Goal: Information Seeking & Learning: Learn about a topic

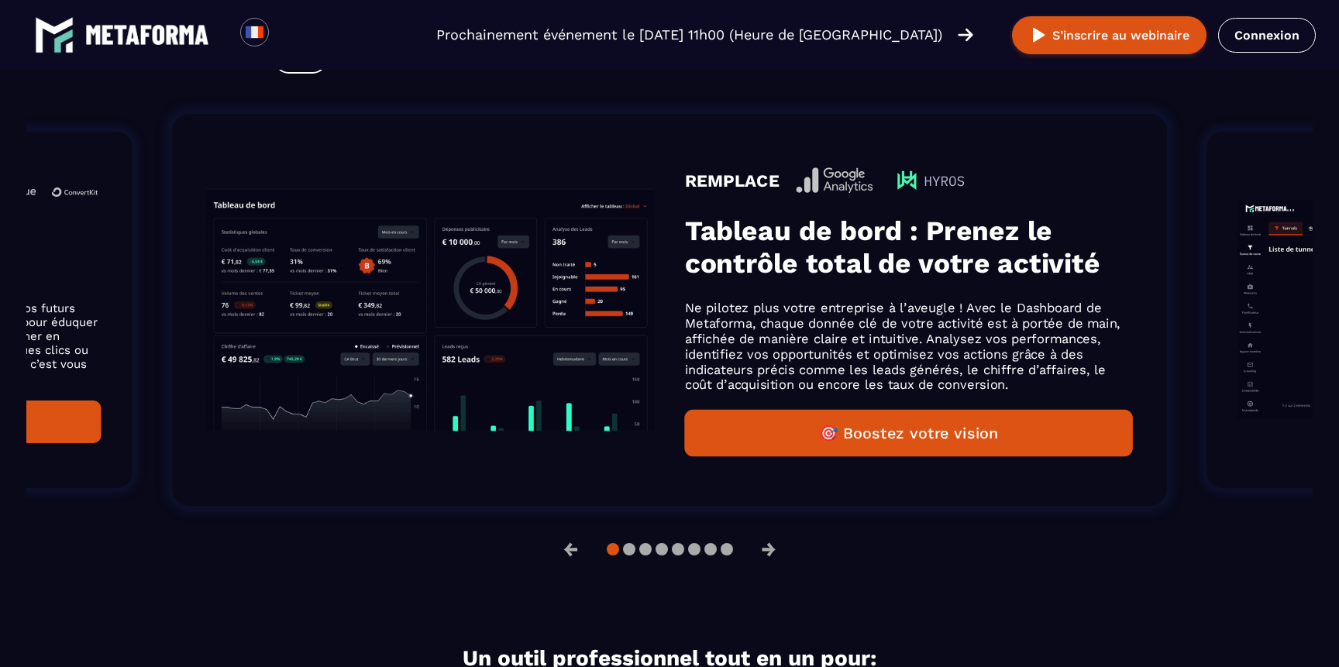
scroll to position [1022, 0]
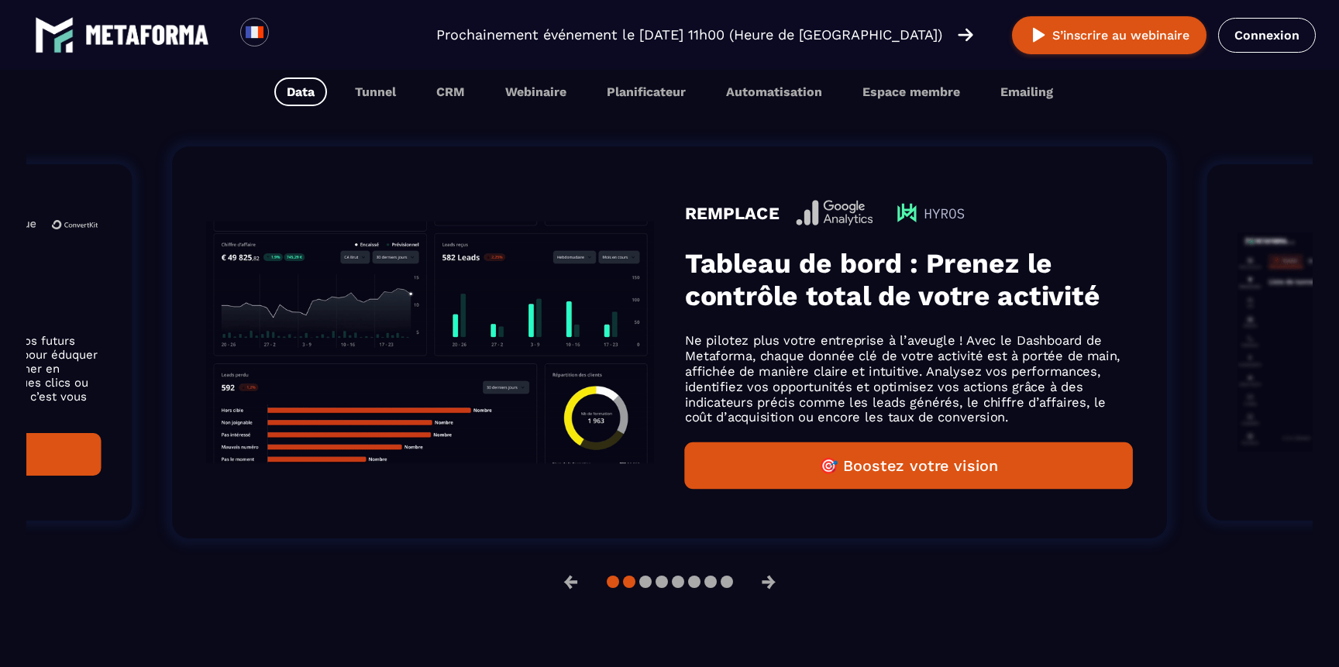
click at [629, 582] on button at bounding box center [629, 582] width 12 height 12
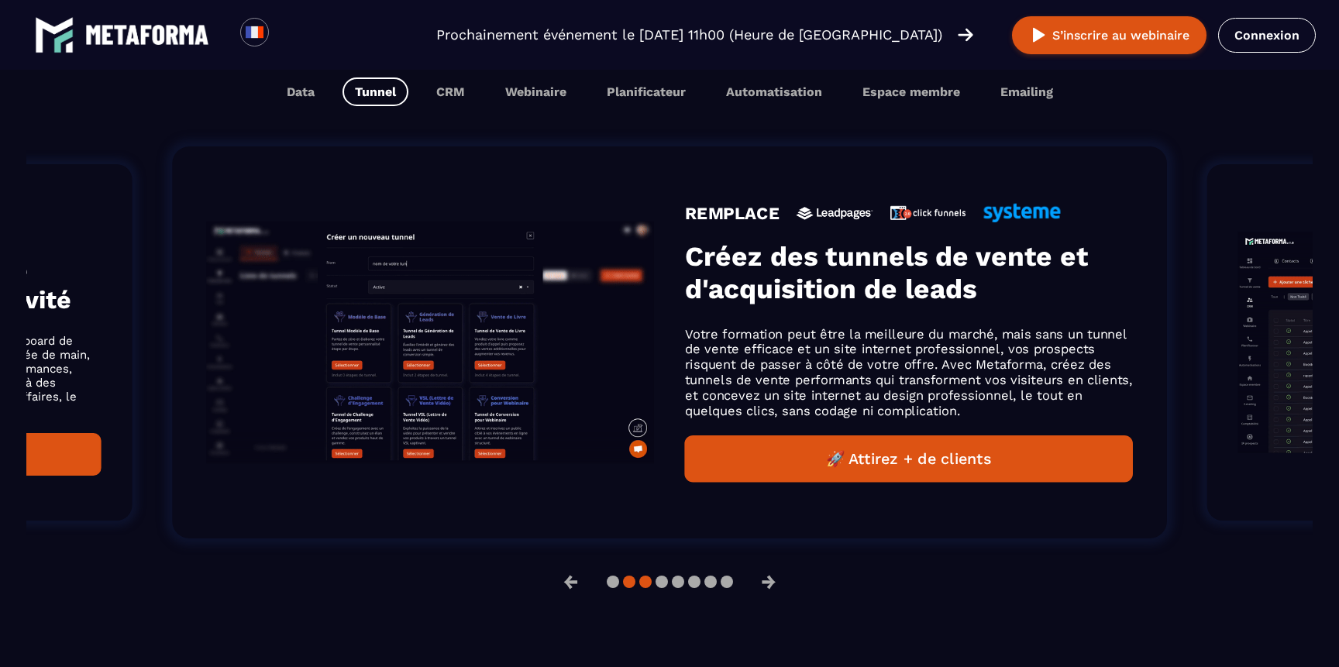
click at [648, 588] on button at bounding box center [645, 582] width 12 height 12
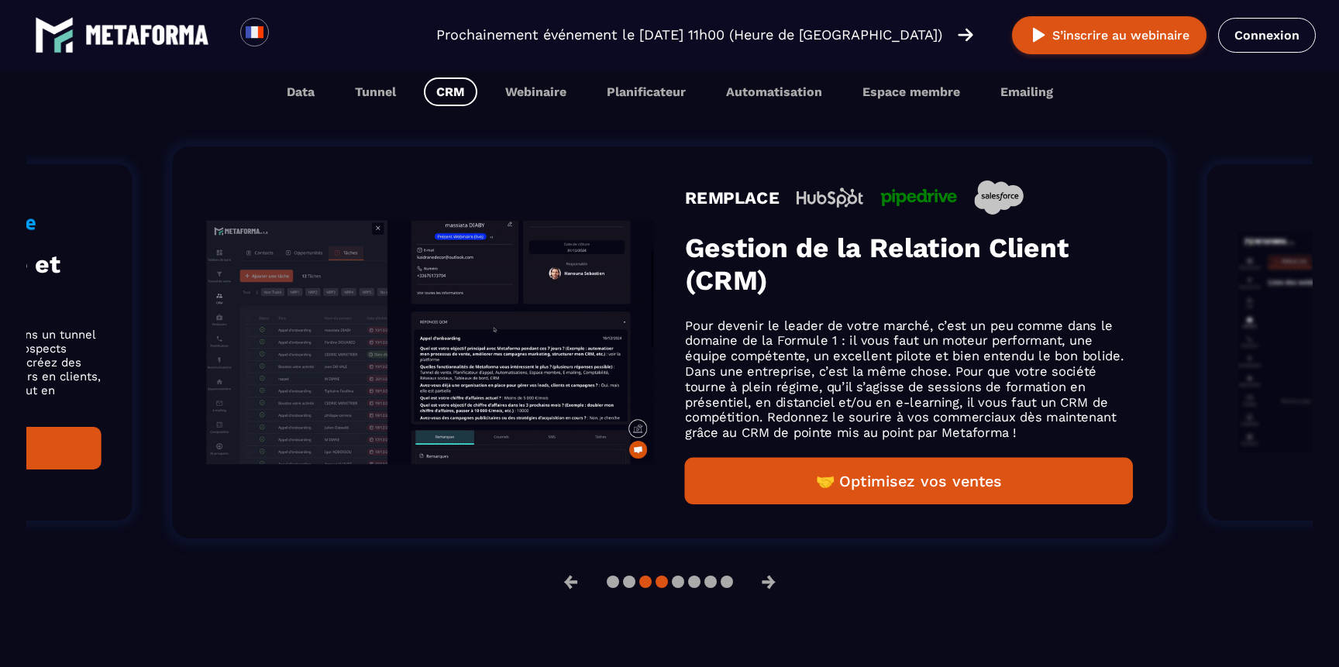
click at [662, 584] on button at bounding box center [662, 582] width 12 height 12
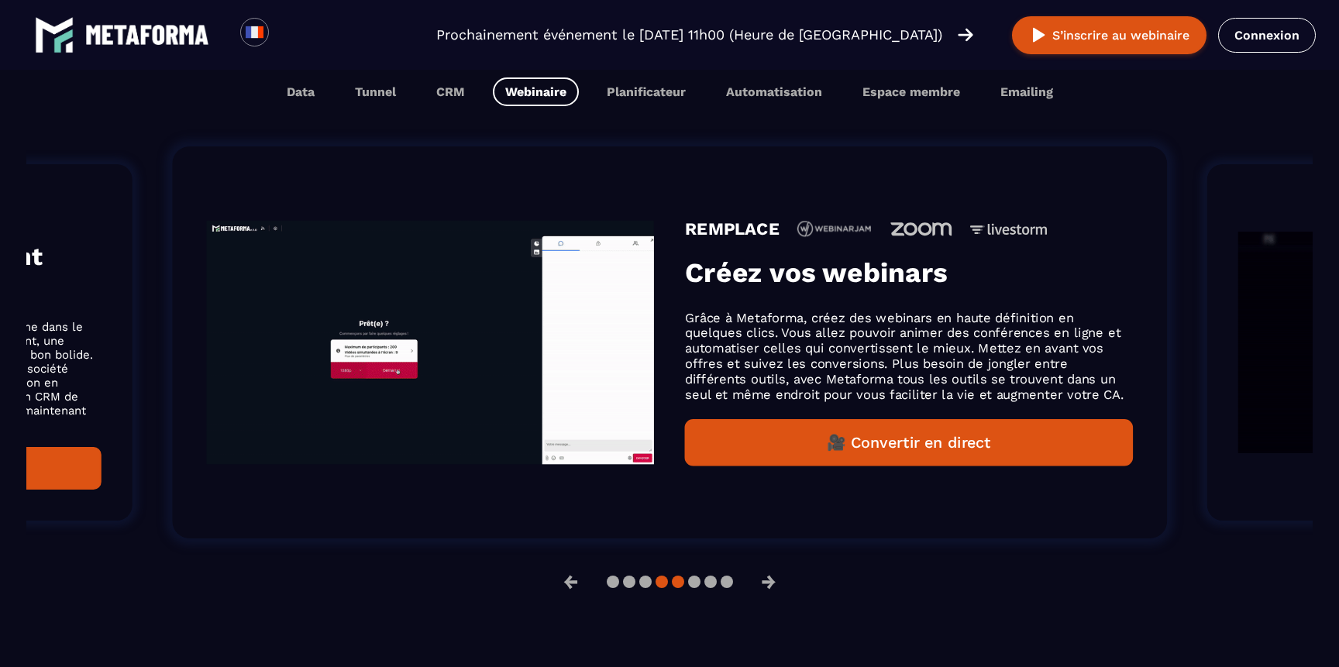
click at [676, 583] on button at bounding box center [678, 582] width 12 height 12
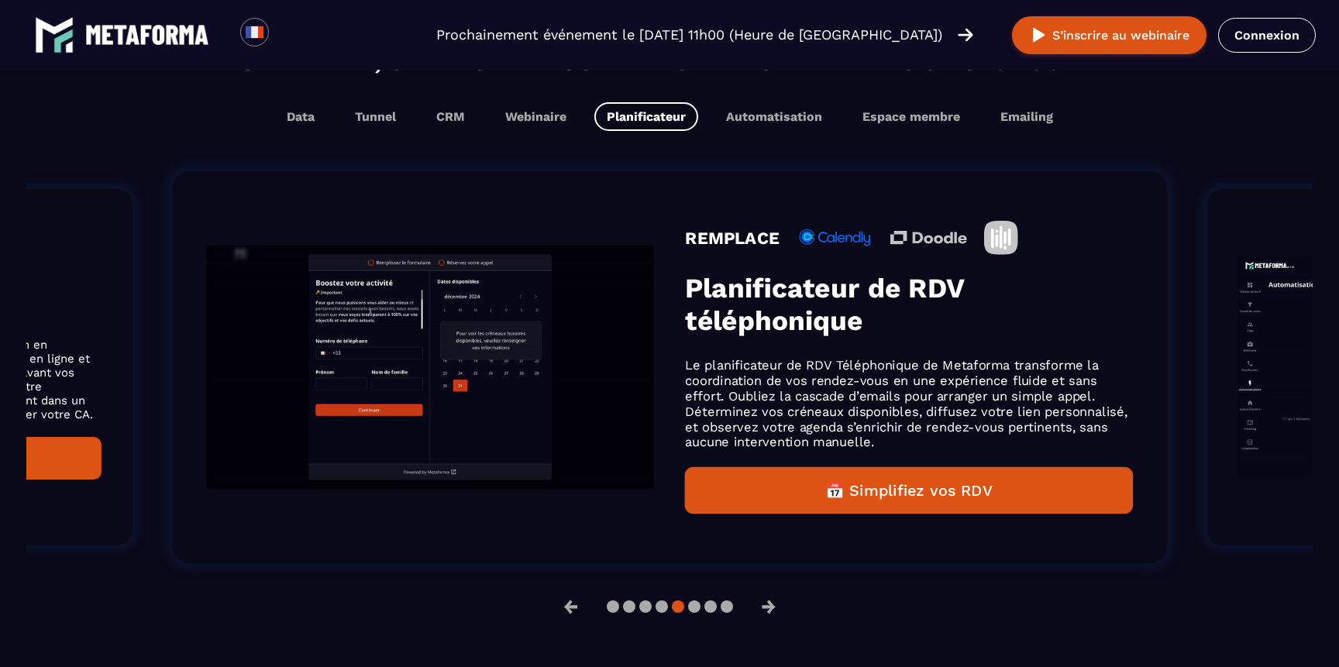
scroll to position [1046, 0]
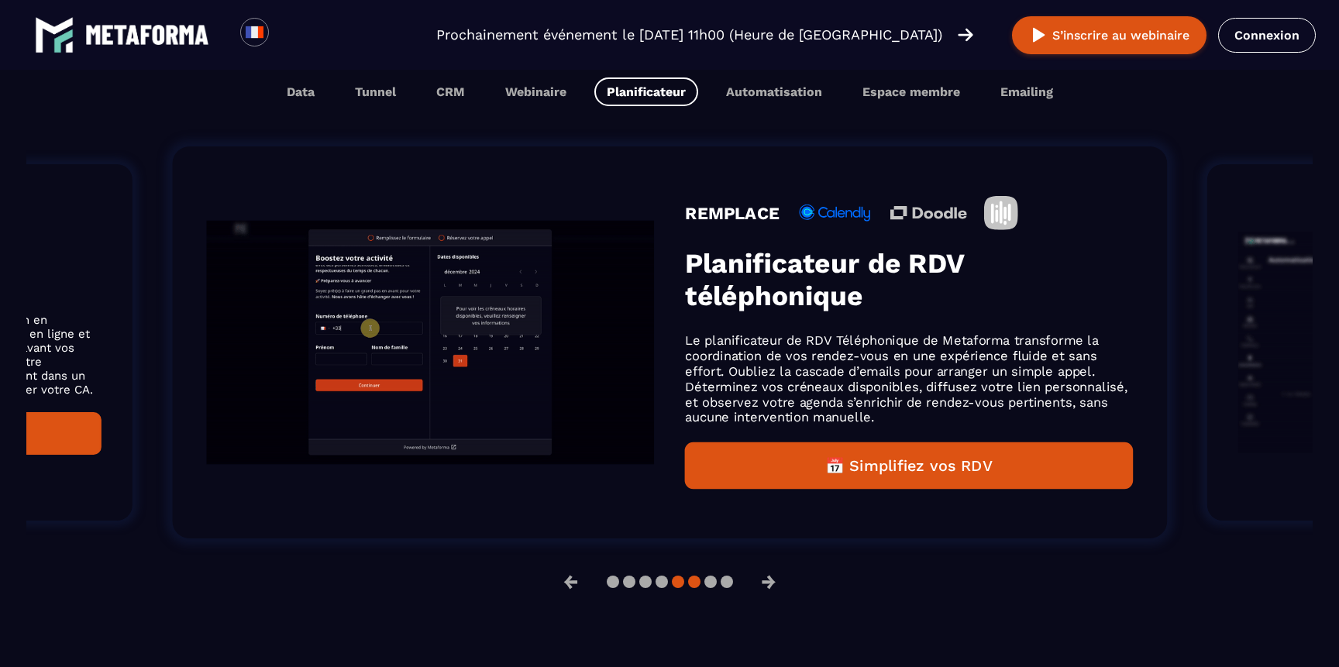
click at [696, 582] on button at bounding box center [694, 582] width 12 height 12
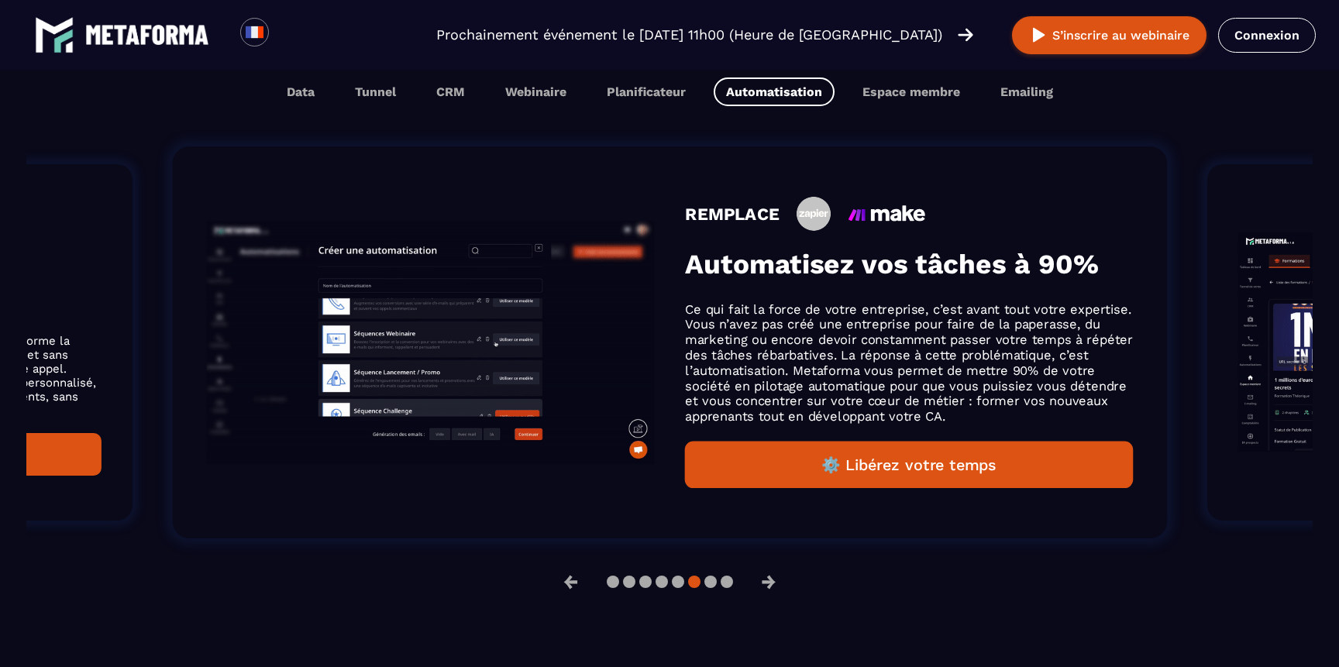
click at [716, 584] on div at bounding box center [670, 582] width 126 height 12
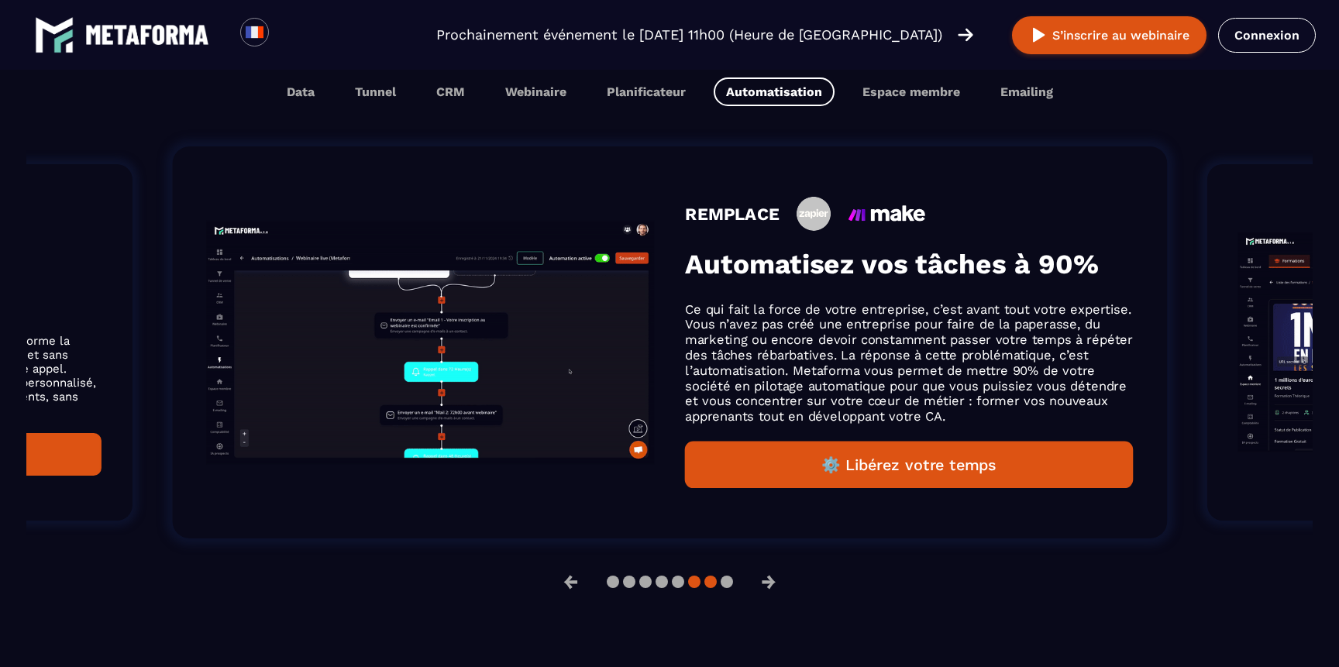
scroll to position [1022, 0]
click at [710, 585] on button at bounding box center [711, 582] width 12 height 12
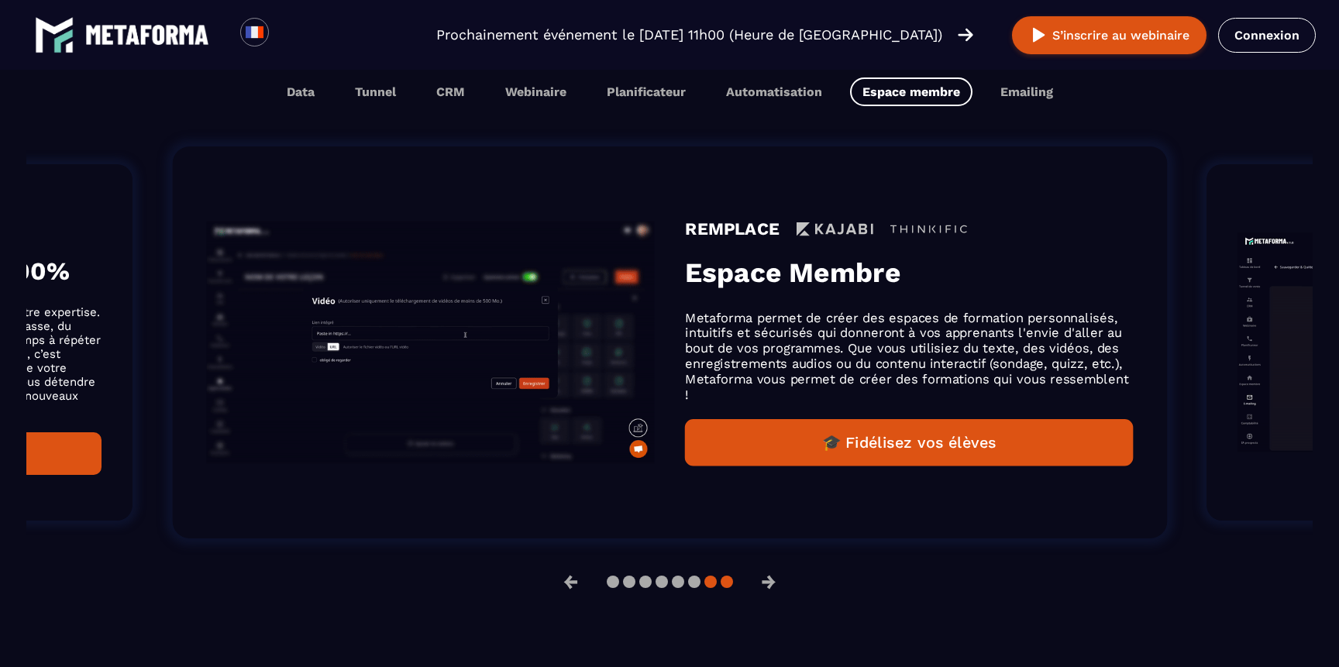
click at [728, 585] on button at bounding box center [727, 582] width 12 height 12
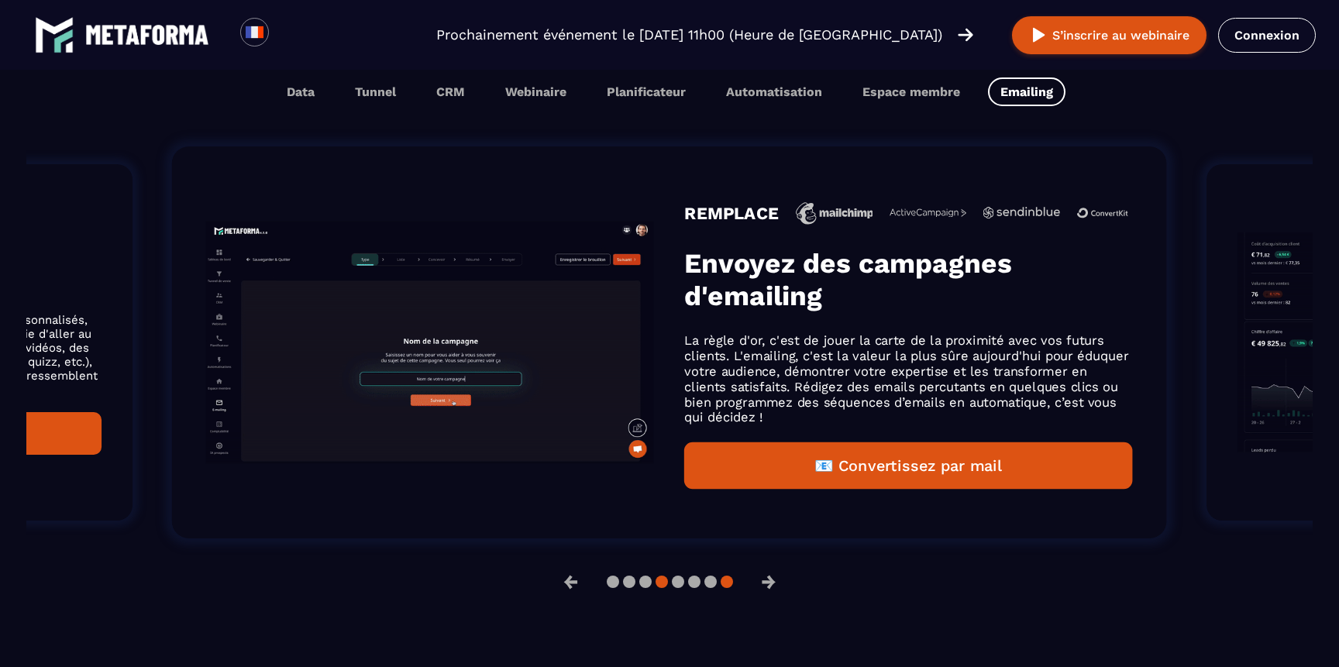
click at [660, 584] on button at bounding box center [662, 582] width 12 height 12
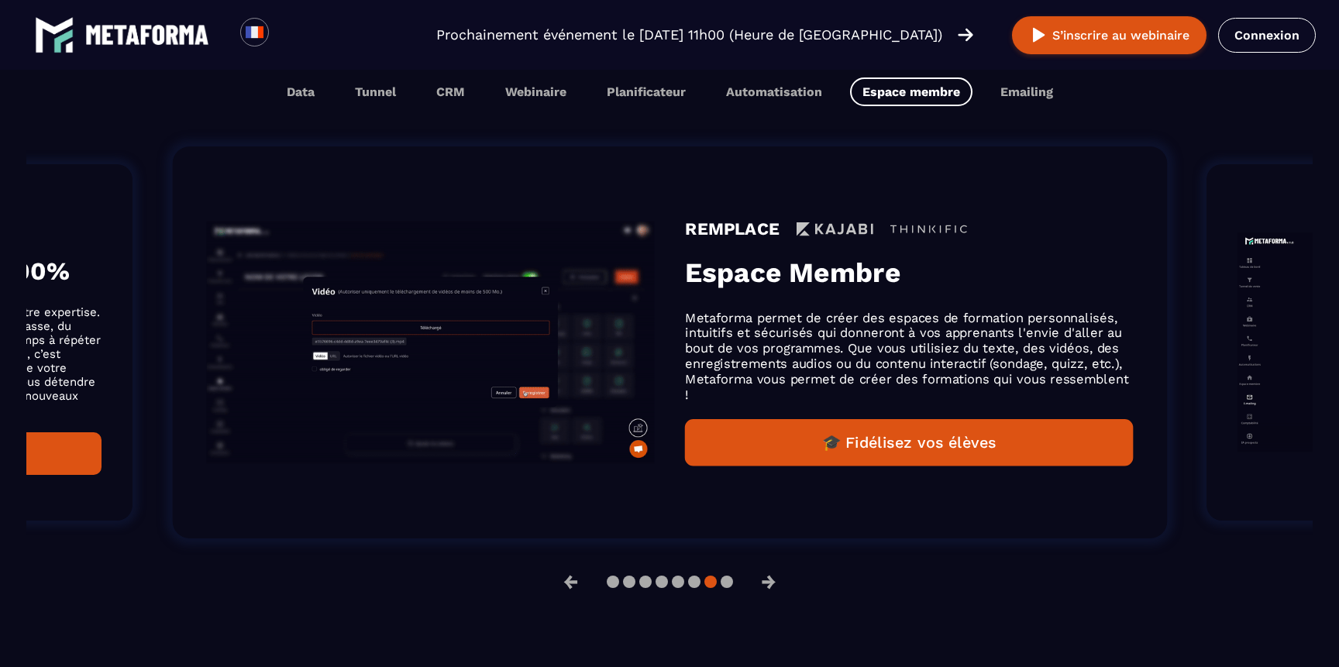
click at [659, 595] on div "← →" at bounding box center [669, 582] width 1287 height 37
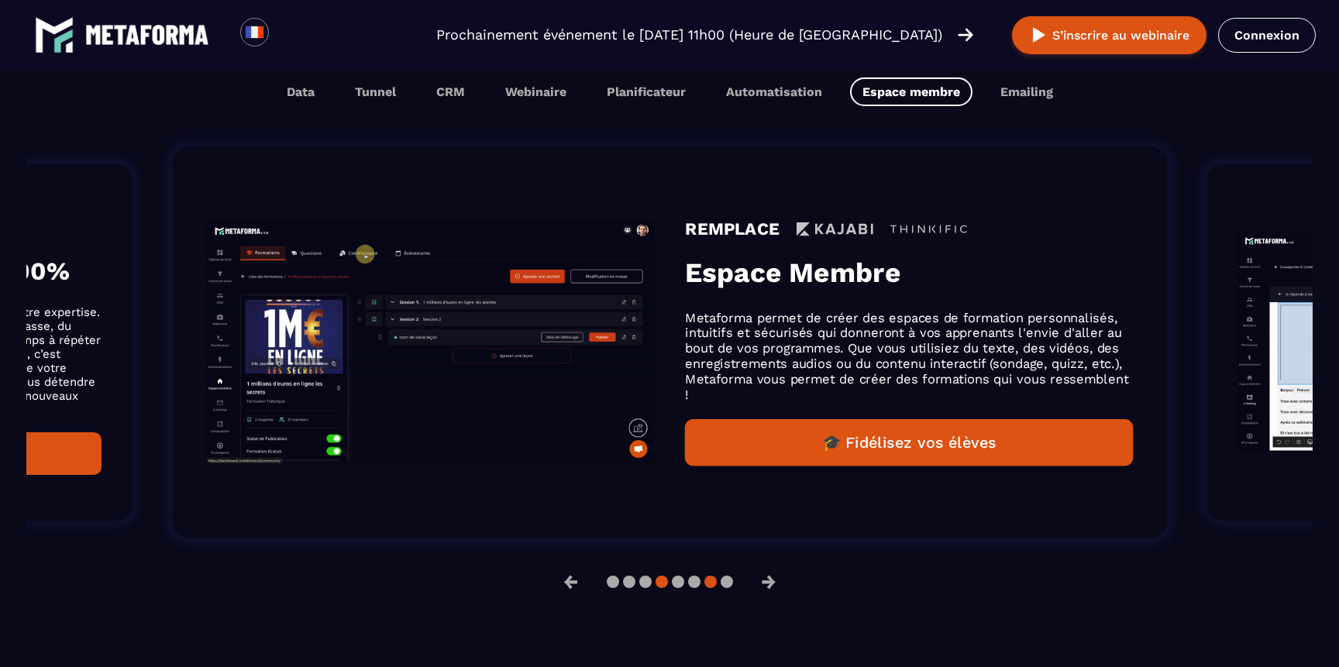
click at [660, 587] on button at bounding box center [662, 582] width 12 height 12
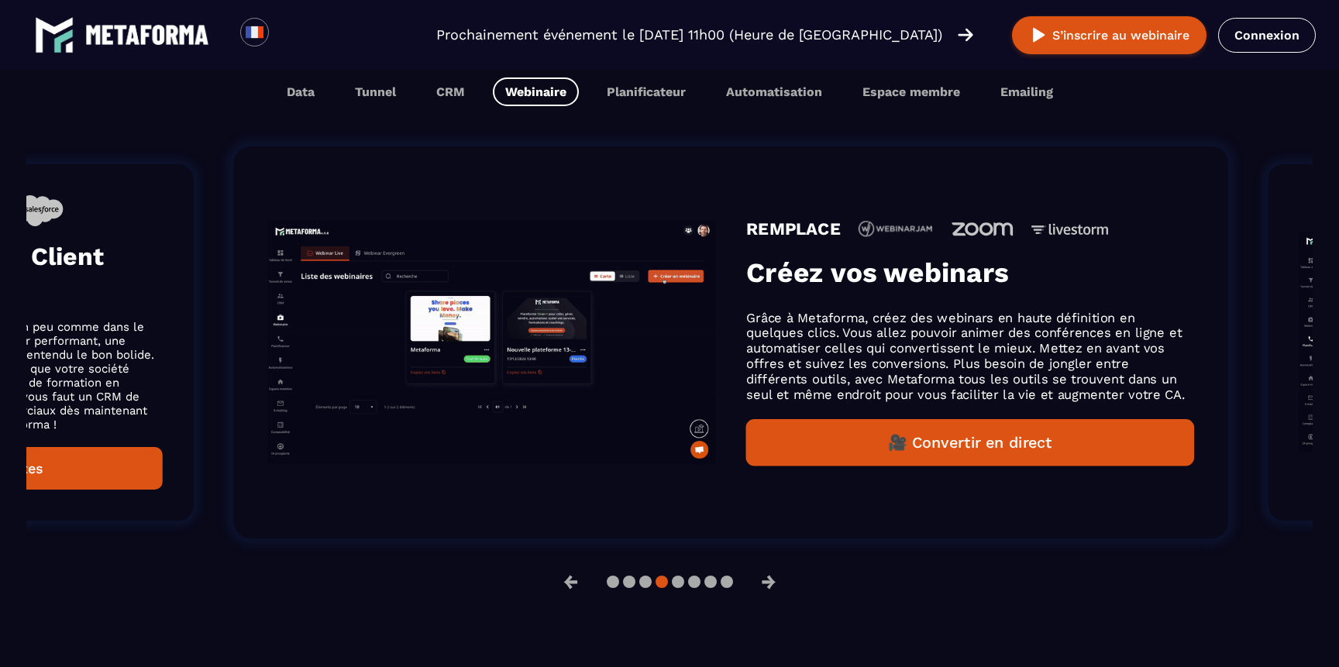
drag, startPoint x: 544, startPoint y: 293, endPoint x: 605, endPoint y: 346, distance: 81.3
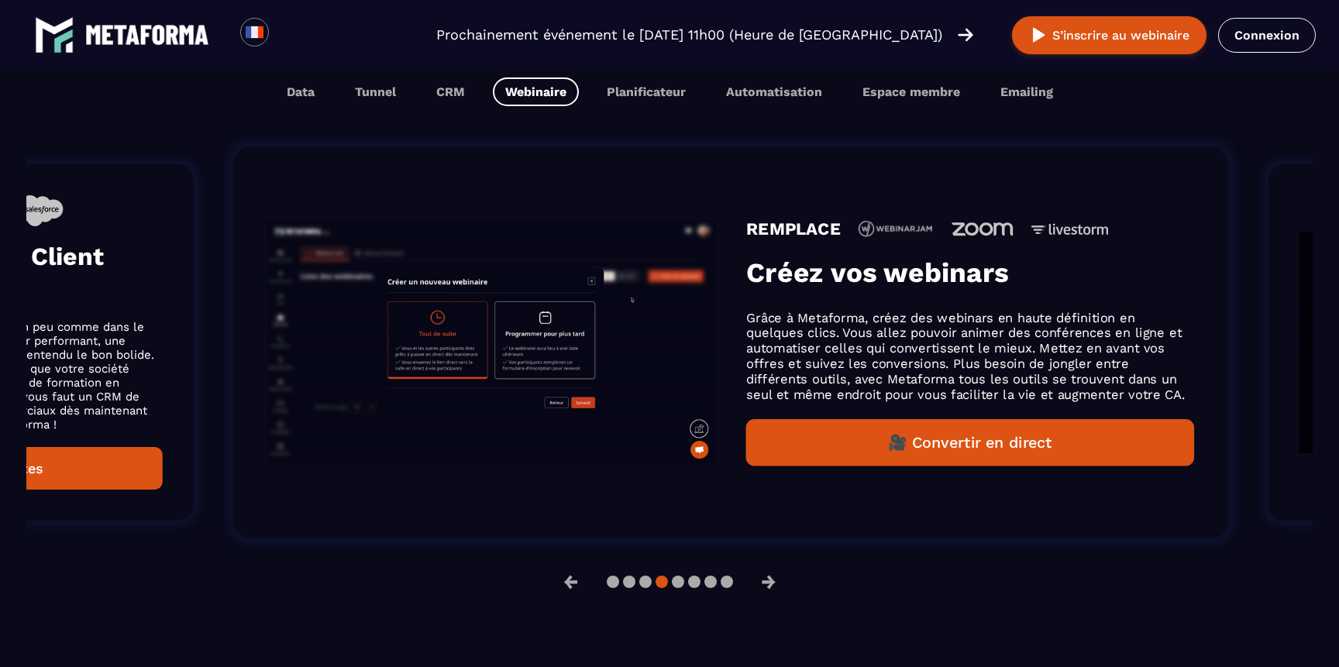
click at [605, 346] on img "Gallery" at bounding box center [491, 342] width 448 height 244
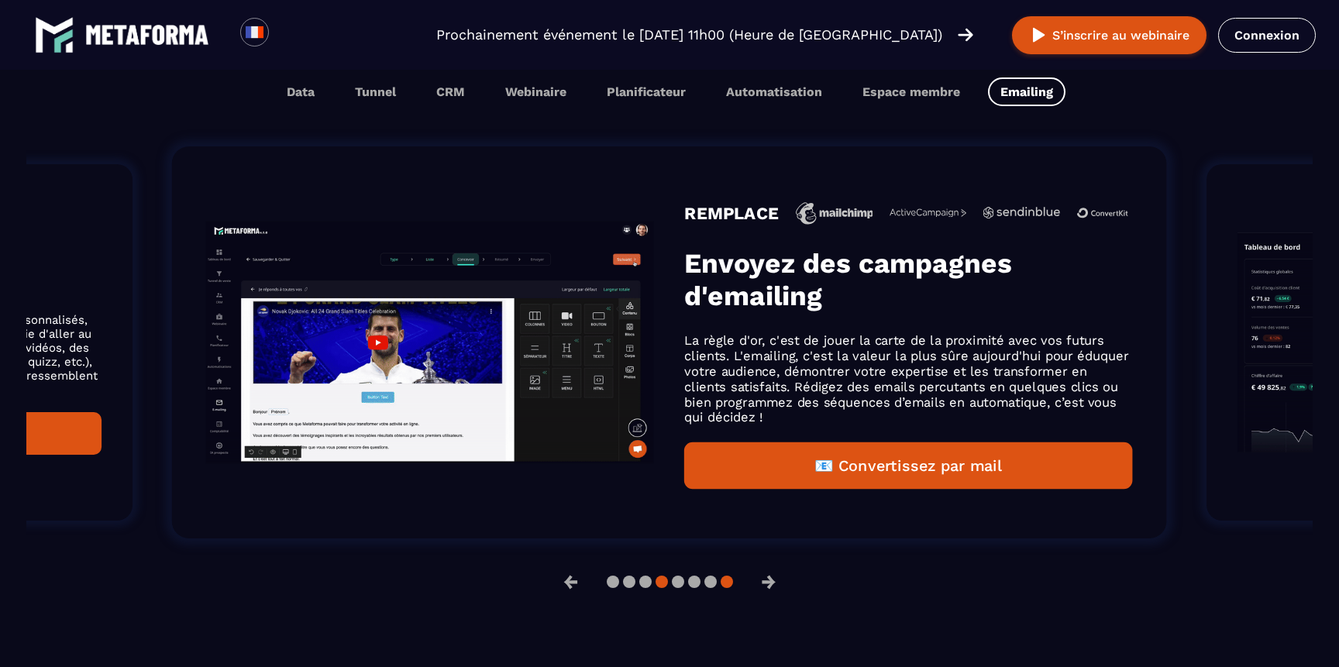
click at [660, 581] on button at bounding box center [662, 582] width 12 height 12
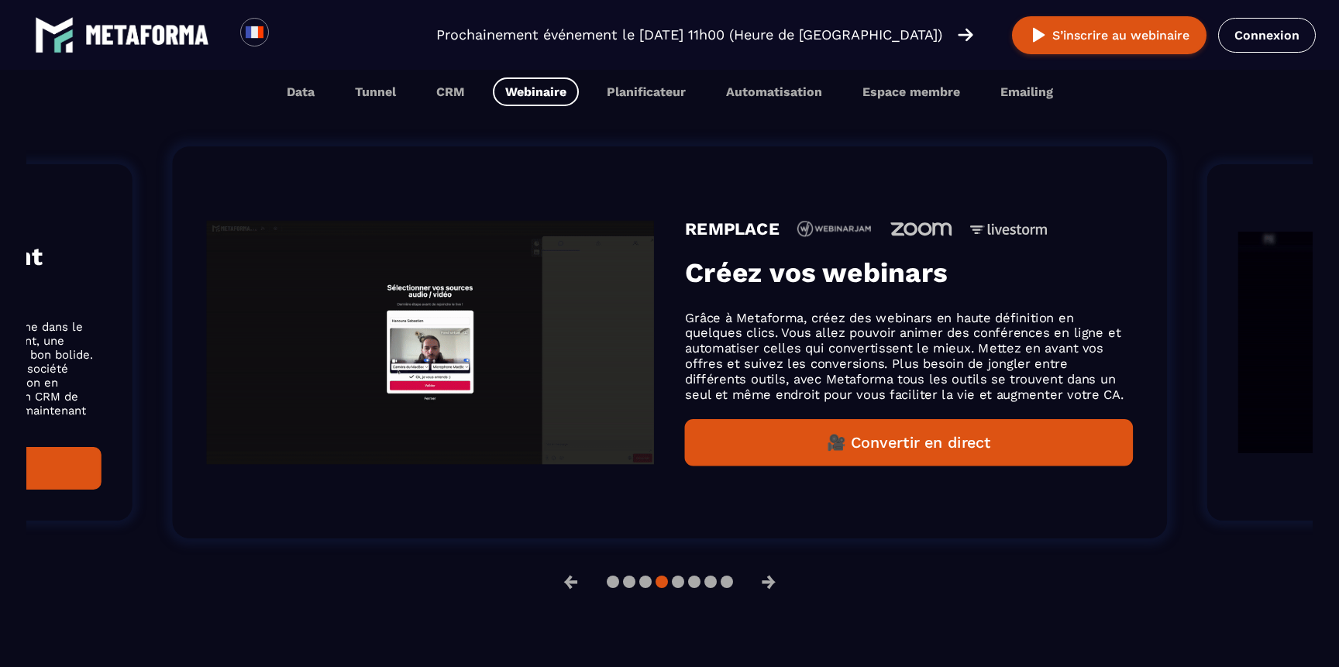
click at [526, 485] on div "REMPLACE Créez vos webinars Grâce à Metaforma, créez des webinars en haute défi…" at bounding box center [669, 343] width 995 height 392
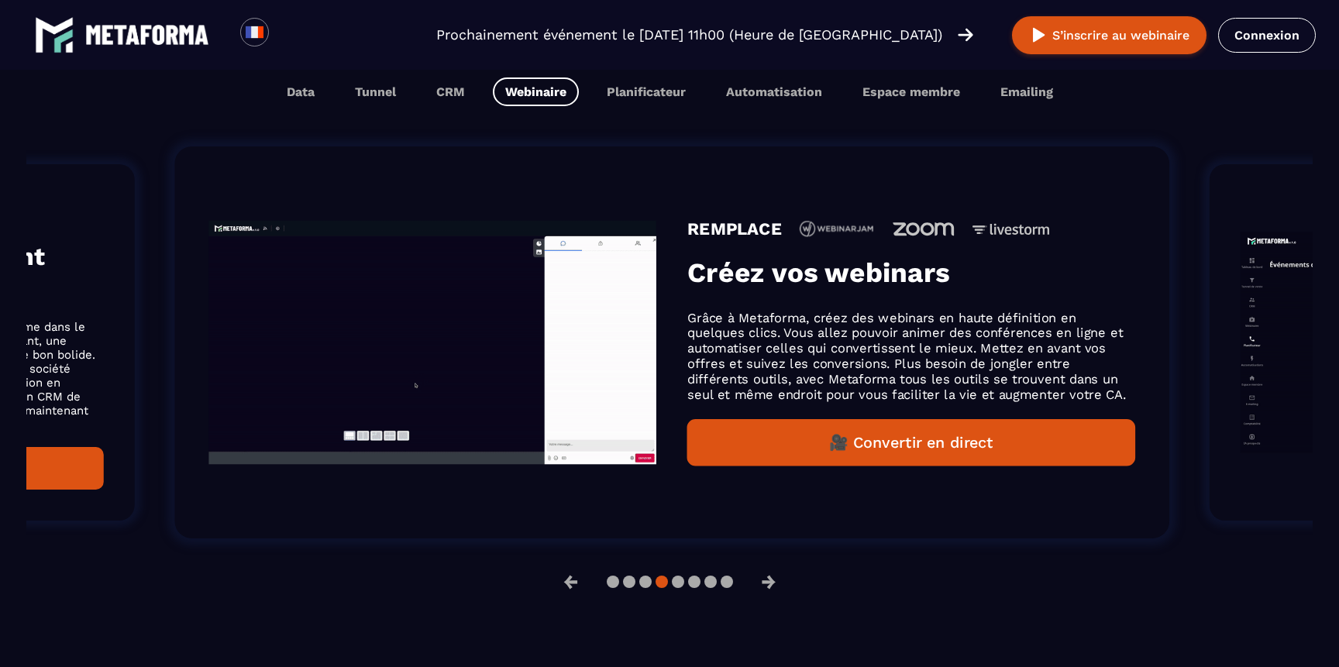
drag, startPoint x: 530, startPoint y: 487, endPoint x: 533, endPoint y: 499, distance: 12.6
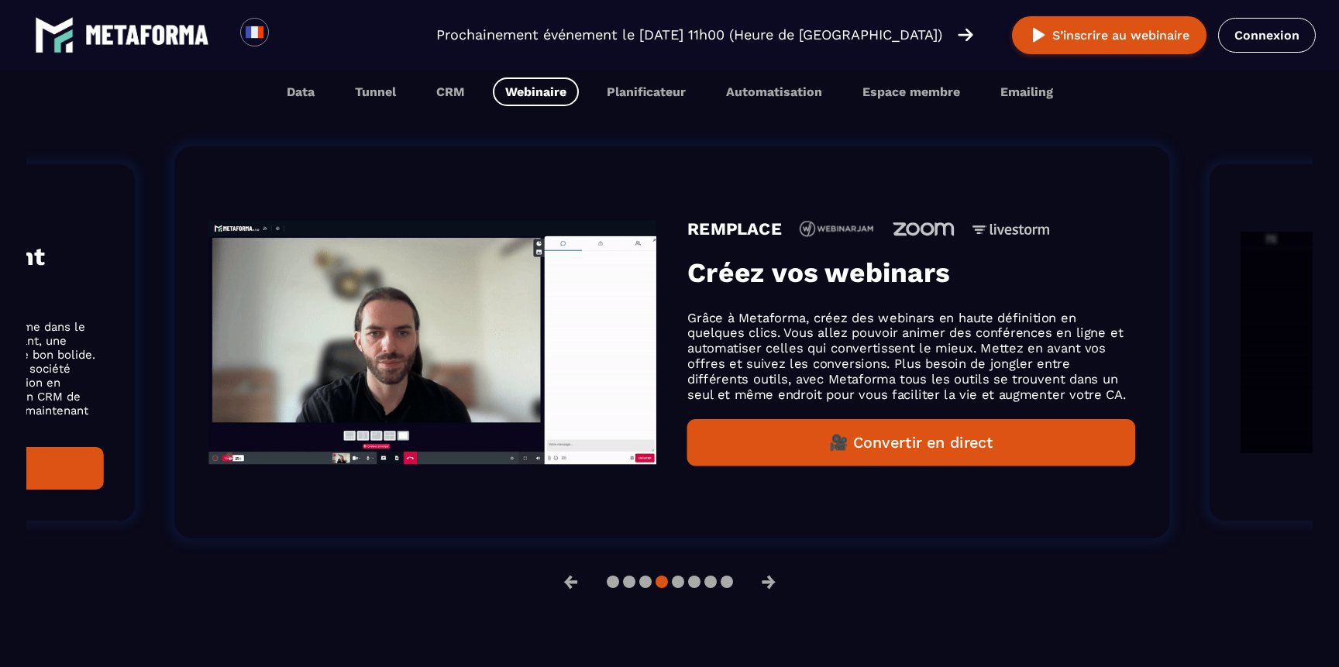
click at [533, 499] on div "REMPLACE Créez vos webinars Grâce à Metaforma, créez des webinars en haute défi…" at bounding box center [671, 343] width 995 height 392
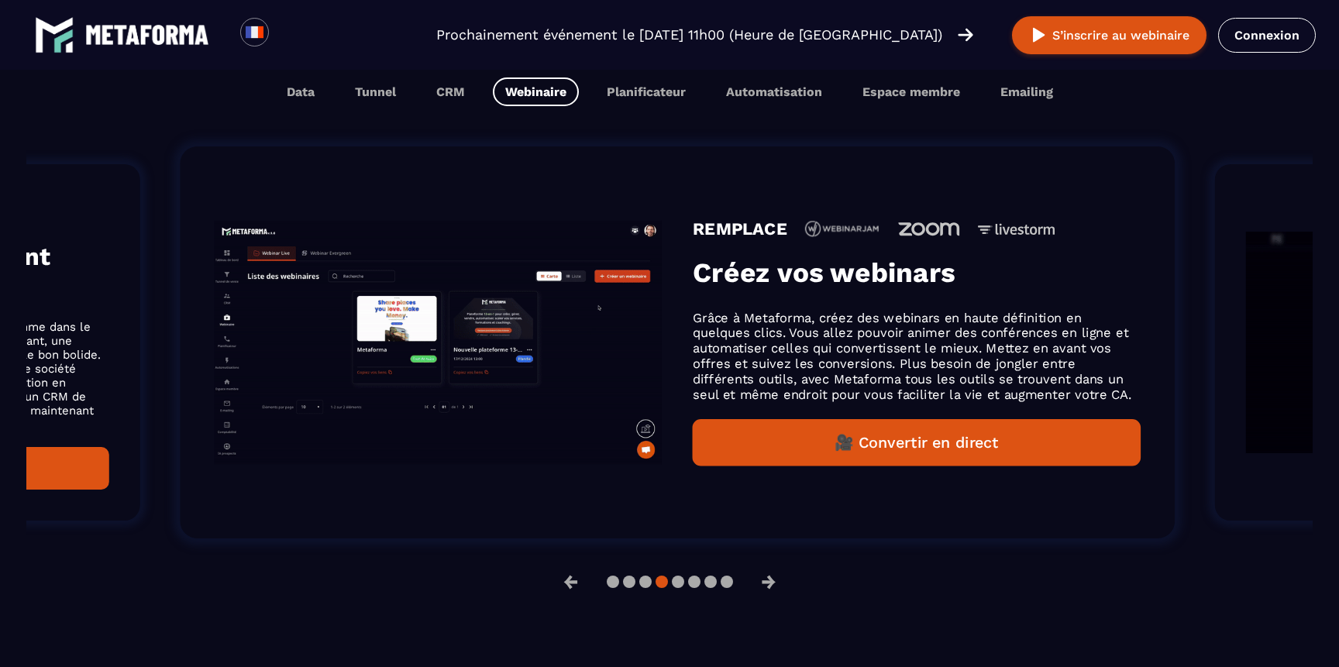
drag, startPoint x: 567, startPoint y: 233, endPoint x: 574, endPoint y: 336, distance: 102.6
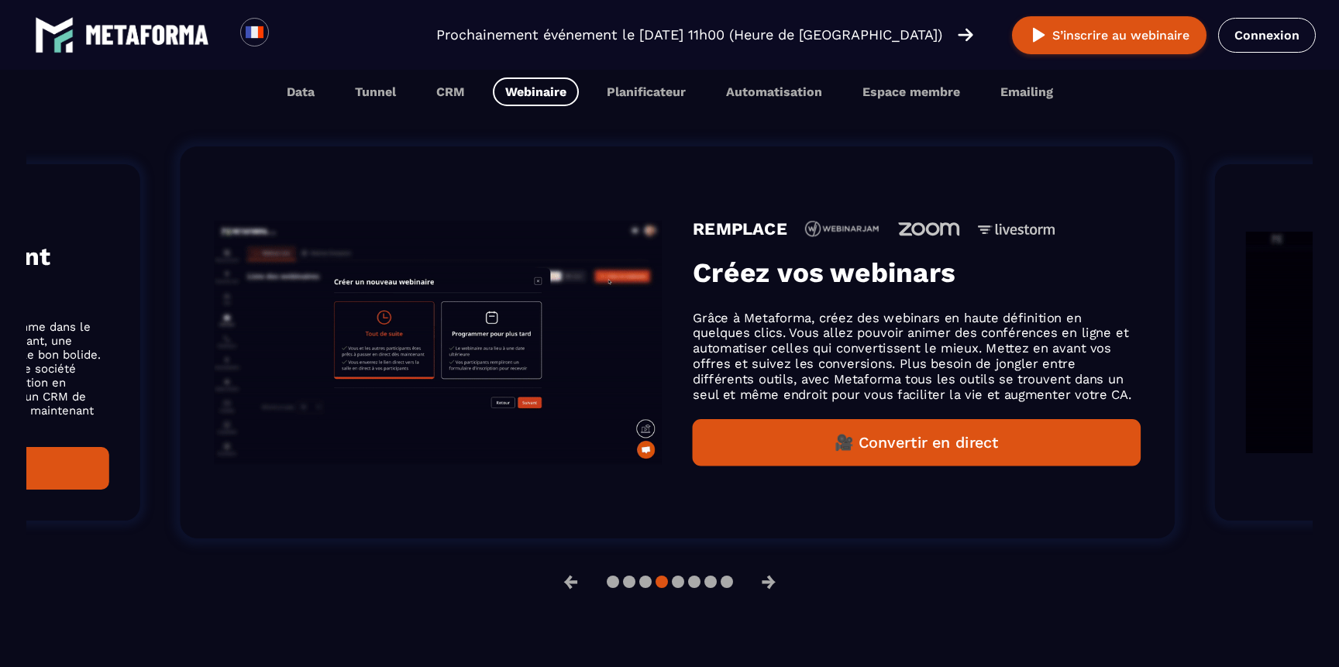
click at [574, 336] on img "Gallery" at bounding box center [438, 342] width 448 height 244
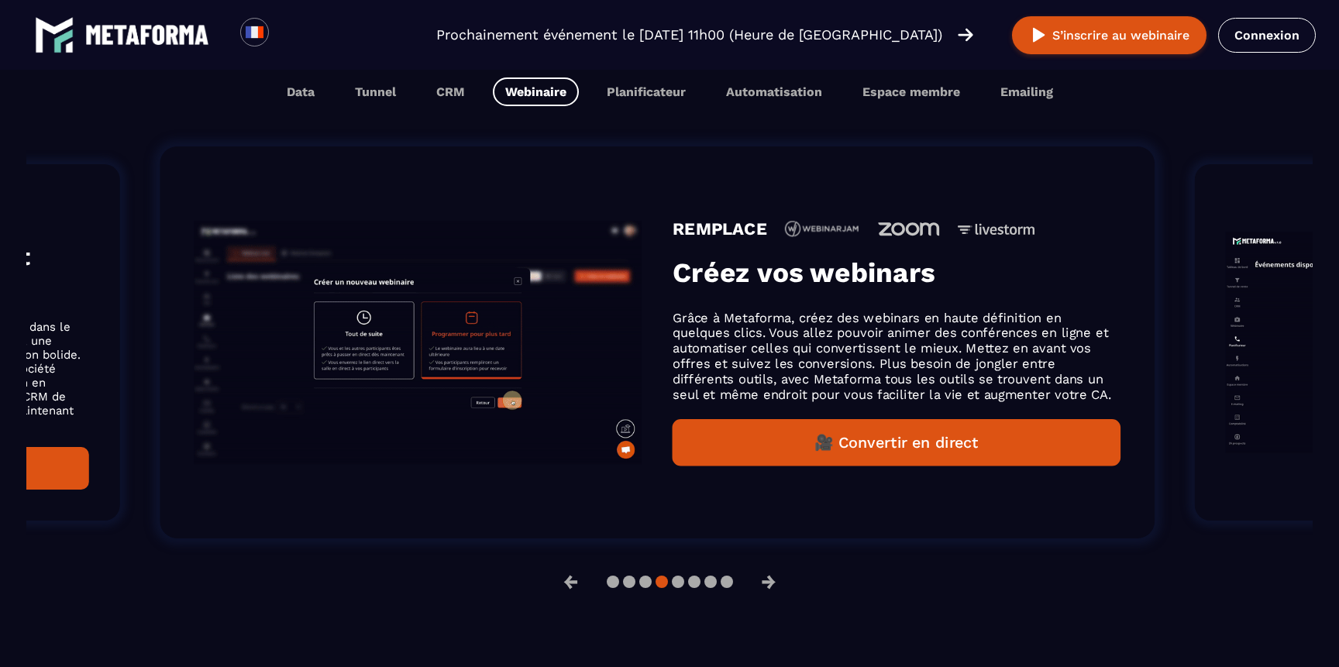
drag, startPoint x: 518, startPoint y: 349, endPoint x: 503, endPoint y: 522, distance: 173.5
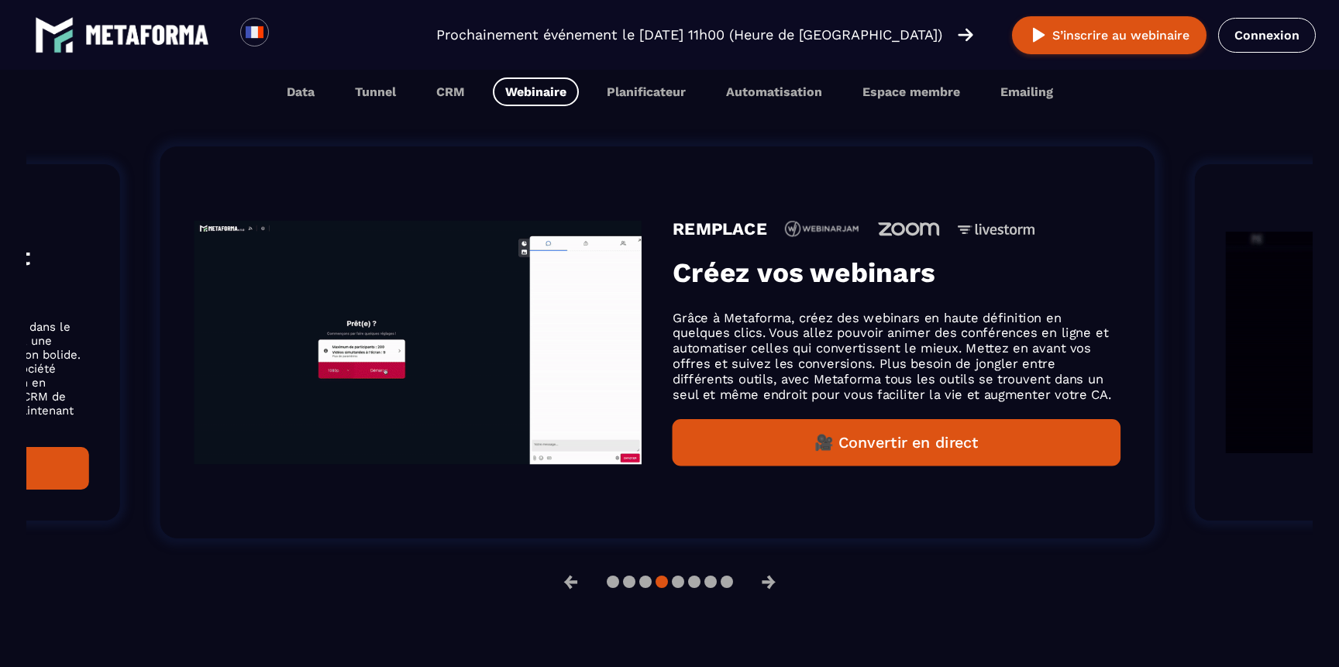
click at [503, 522] on div "REMPLACE Créez vos webinars Grâce à Metaforma, créez des webinars en haute défi…" at bounding box center [657, 343] width 995 height 392
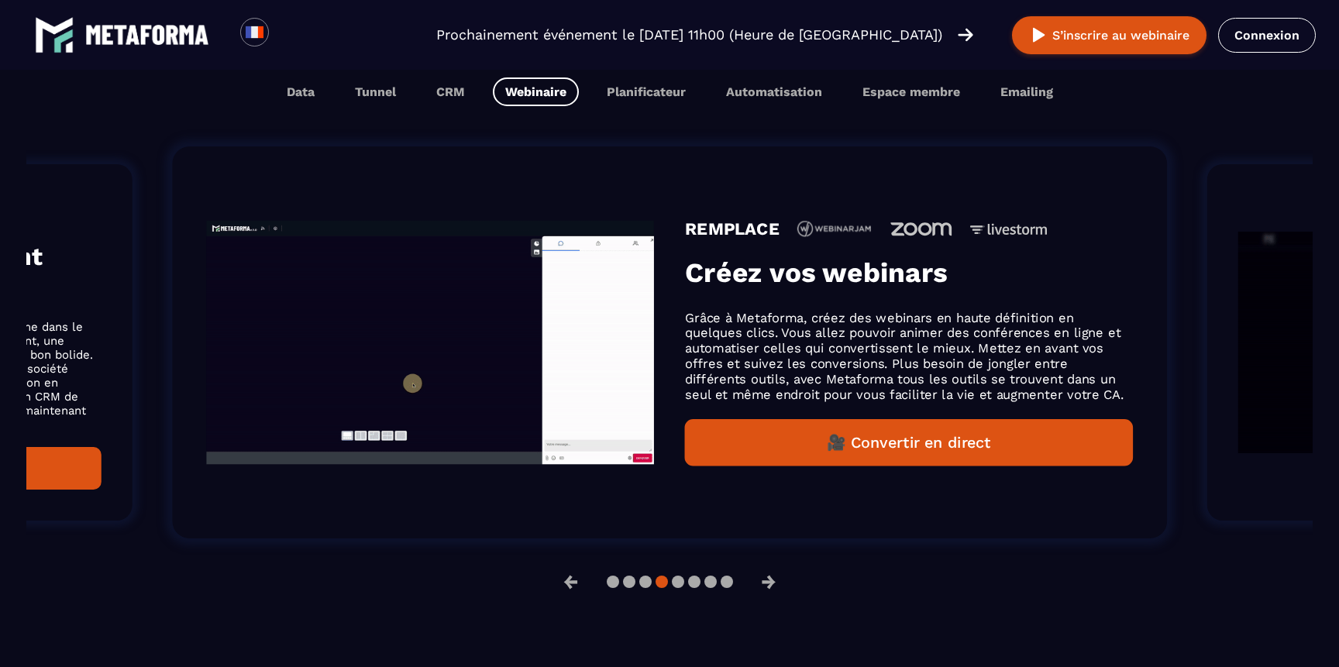
click at [490, 440] on img "Gallery" at bounding box center [430, 342] width 448 height 244
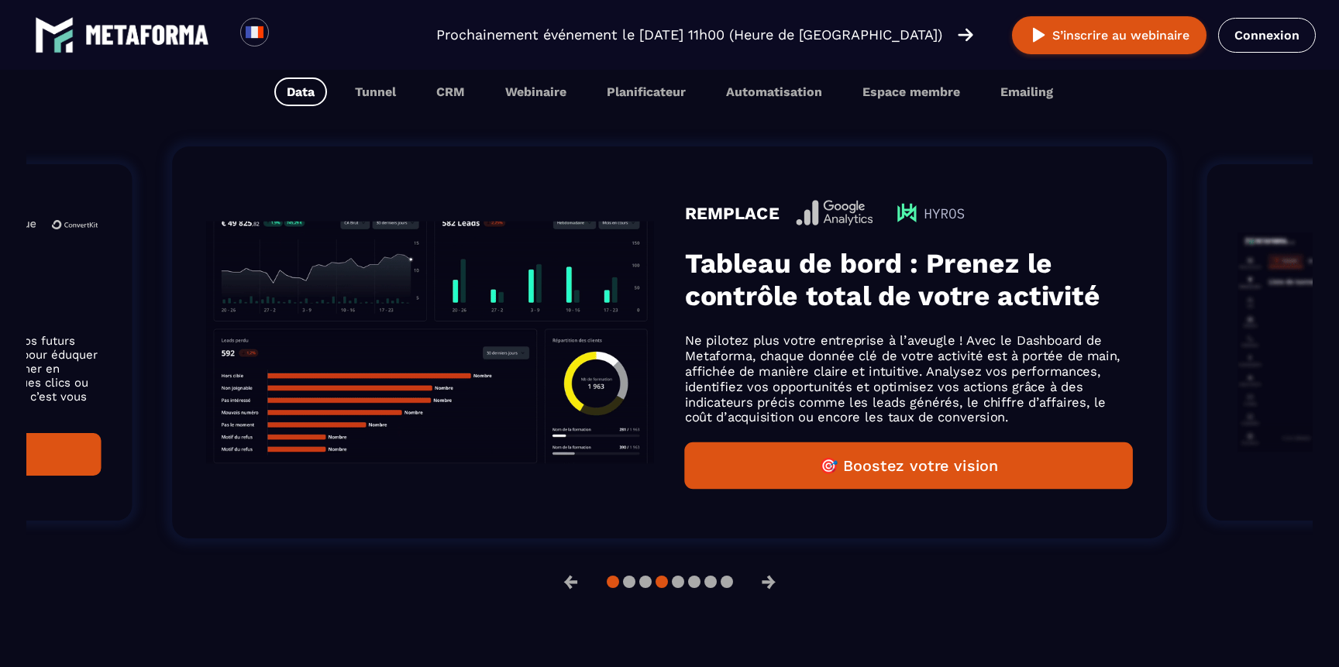
click at [666, 581] on button at bounding box center [662, 582] width 12 height 12
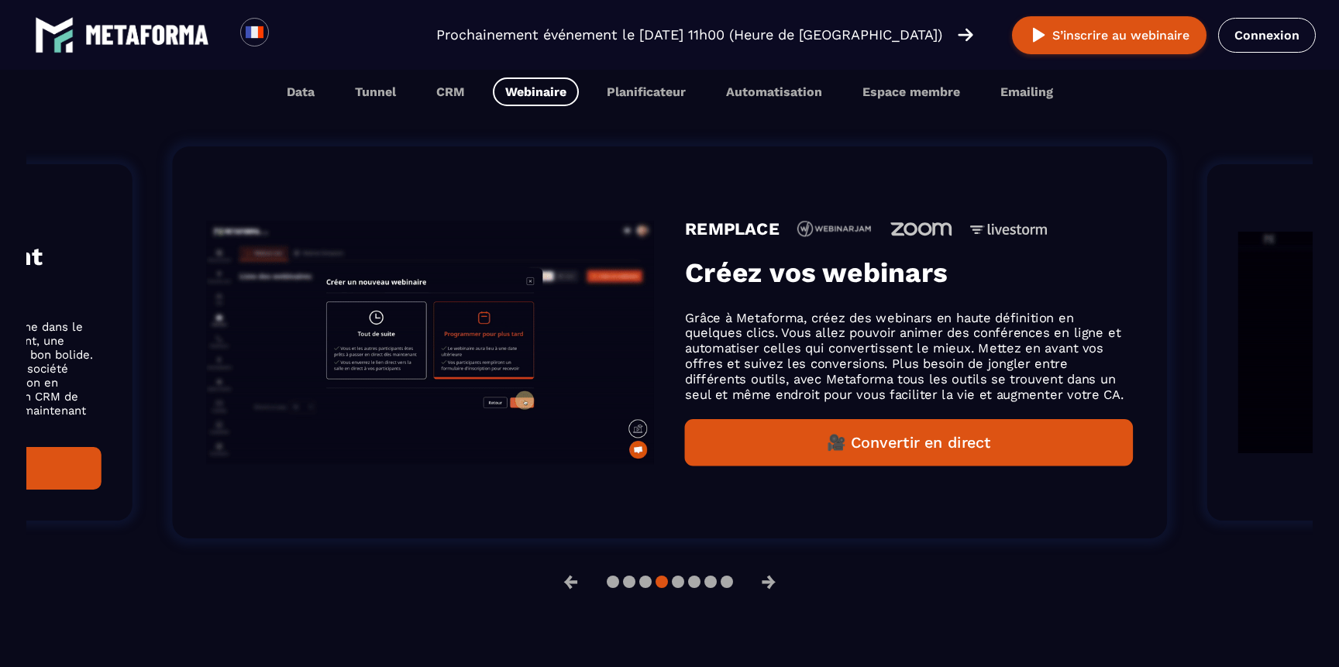
click at [770, 364] on p "Grâce à Metaforma, créez des webinars en haute définition en quelques clics. Vo…" at bounding box center [909, 356] width 448 height 92
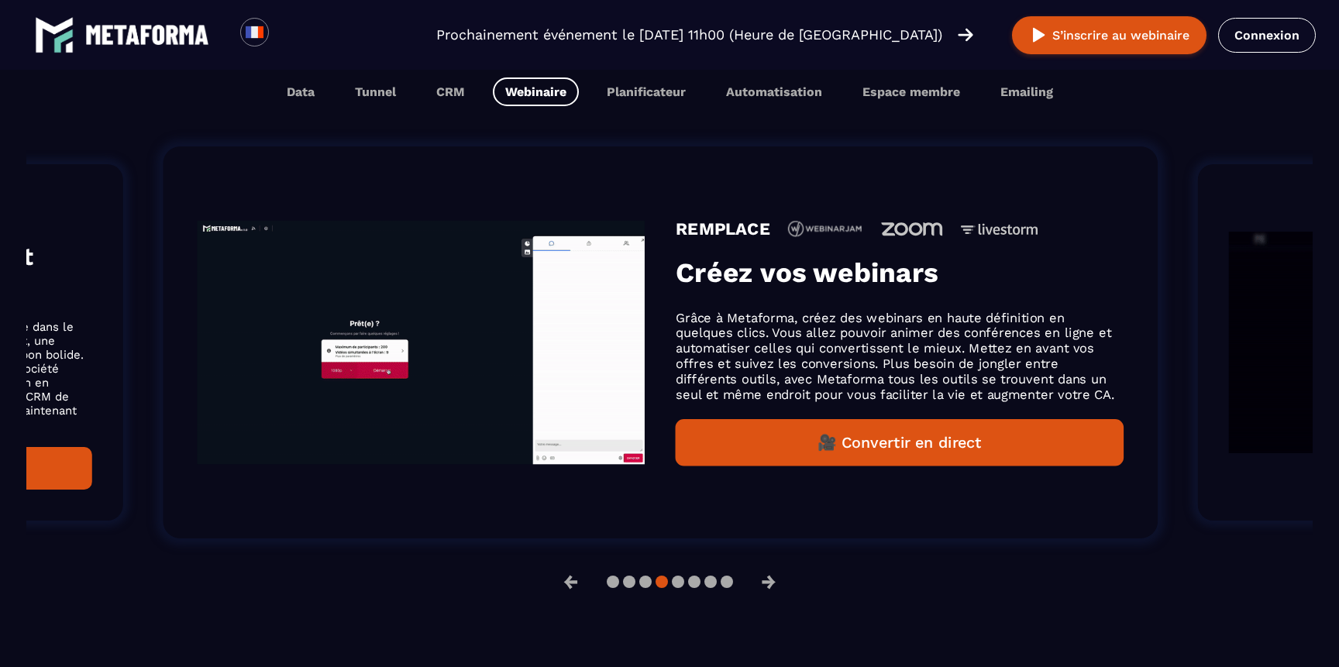
scroll to position [1046, 0]
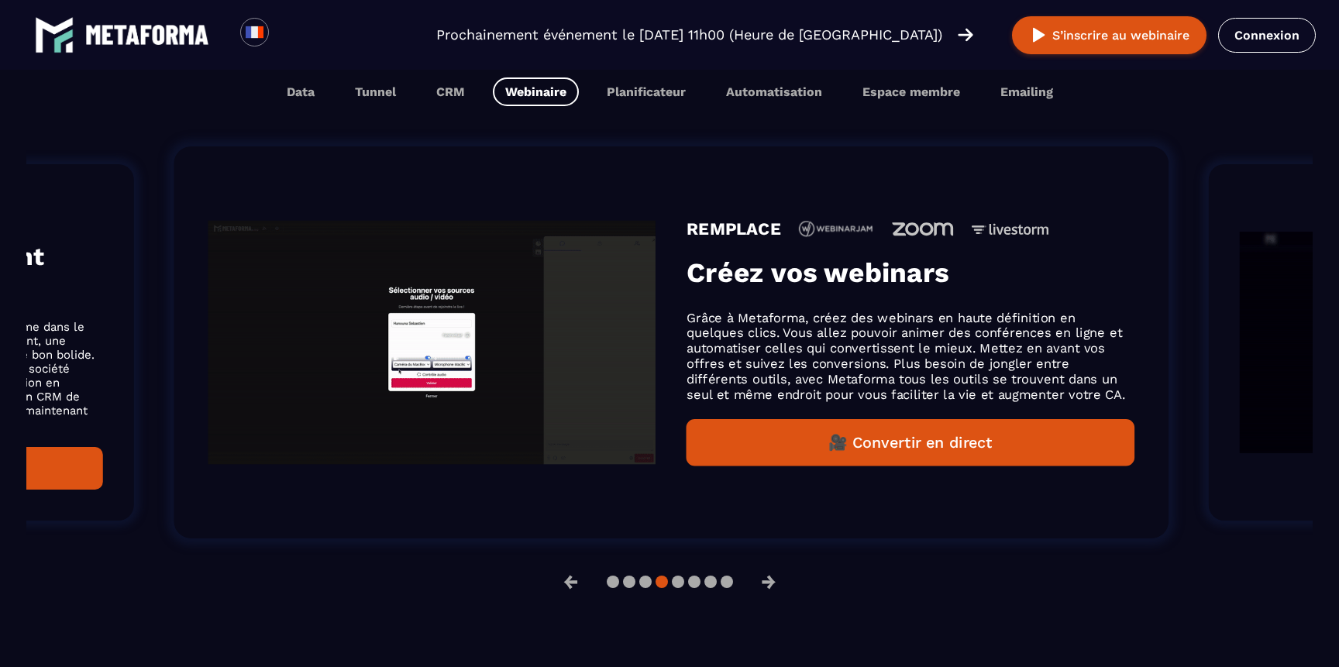
drag, startPoint x: 694, startPoint y: 314, endPoint x: 700, endPoint y: 426, distance: 111.8
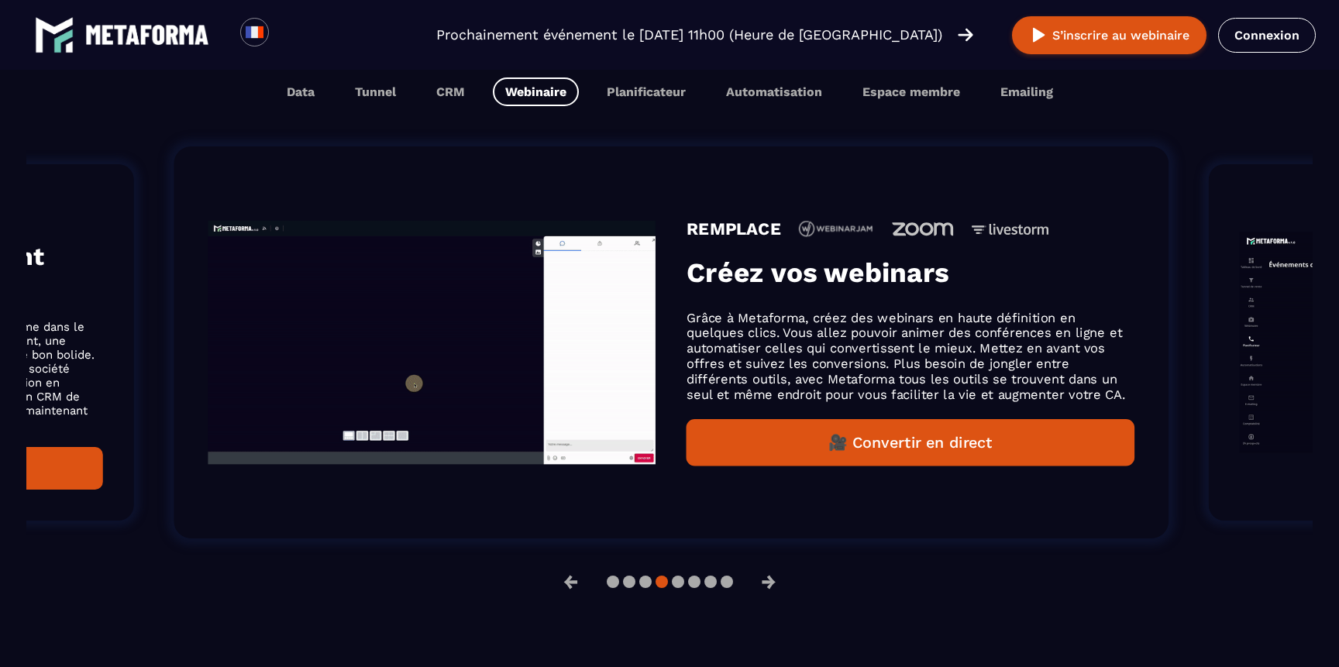
click at [700, 426] on div "REMPLACE Créez vos webinars Grâce à Metaforma, créez des webinars en haute défi…" at bounding box center [911, 342] width 448 height 247
